Goal: Task Accomplishment & Management: Use online tool/utility

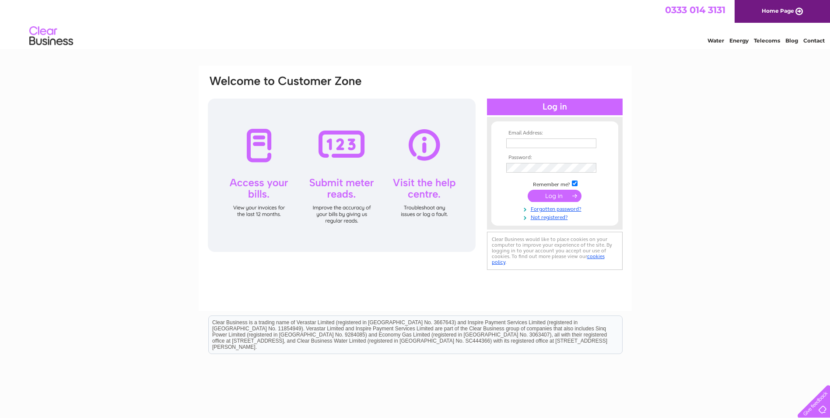
type input "corbett1@xln.co.uk"
click at [553, 195] on input "submit" at bounding box center [555, 195] width 54 height 12
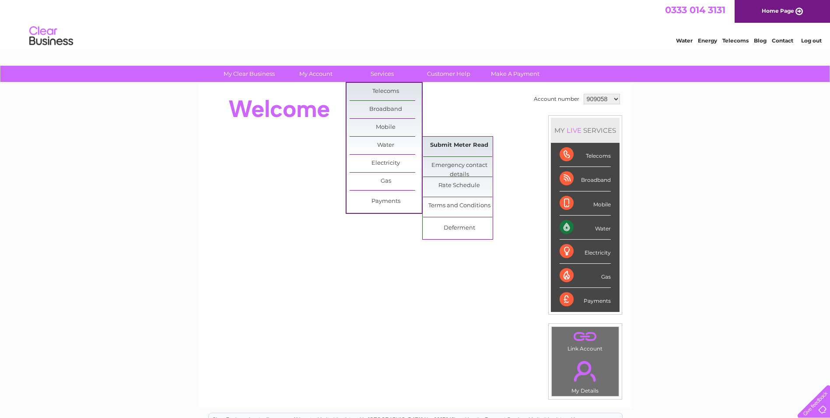
click at [446, 143] on link "Submit Meter Read" at bounding box center [459, 146] width 72 height 18
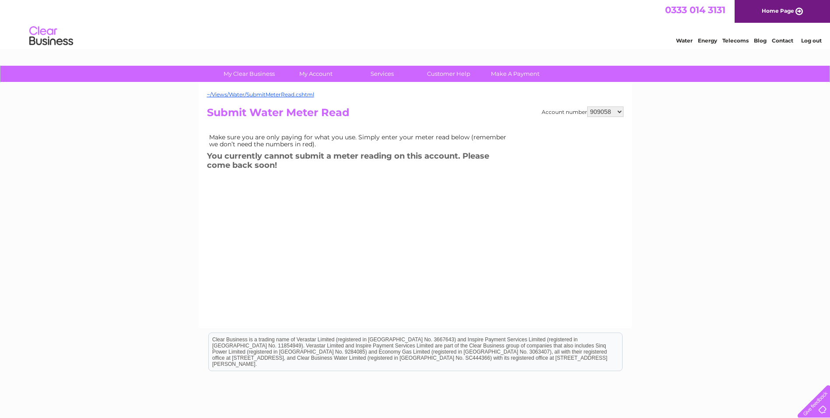
click at [815, 40] on link "Log out" at bounding box center [811, 40] width 21 height 7
